Goal: Feedback & Contribution: Submit feedback/report problem

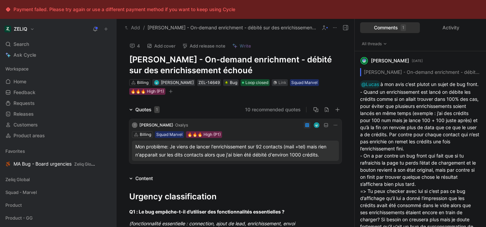
scroll to position [5, 0]
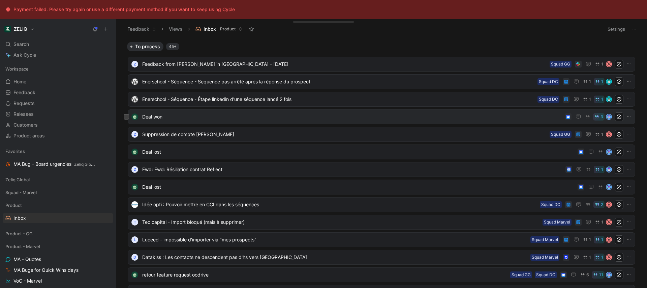
click at [301, 117] on span "Deal won" at bounding box center [352, 117] width 420 height 8
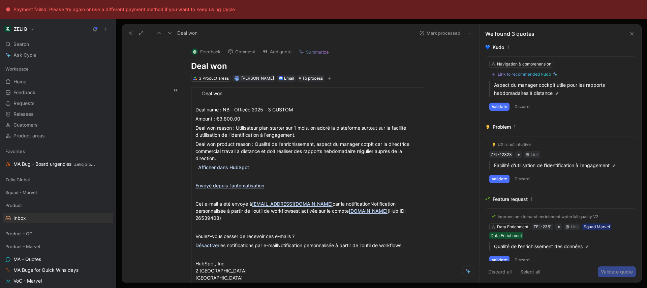
click at [427, 36] on button "Mark processed" at bounding box center [439, 32] width 47 height 9
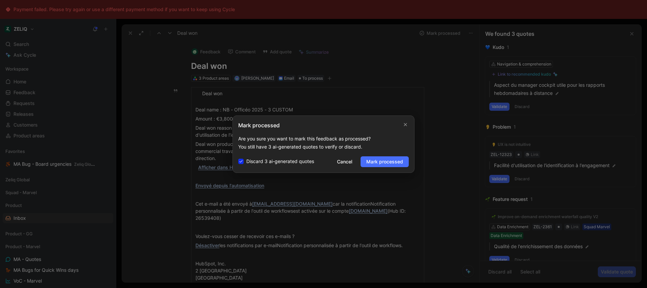
click at [386, 153] on div "Mark processed Are you sure you want to mark this feedback as processed? You st…" at bounding box center [324, 143] width 182 height 57
click at [385, 162] on span "Mark processed" at bounding box center [385, 161] width 37 height 8
